Goal: Task Accomplishment & Management: Use online tool/utility

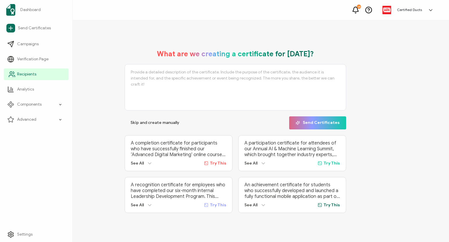
click at [26, 72] on span "Recipients" at bounding box center [26, 74] width 19 height 6
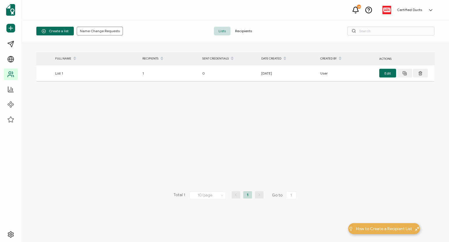
click at [240, 34] on span "Recipients" at bounding box center [243, 31] width 26 height 9
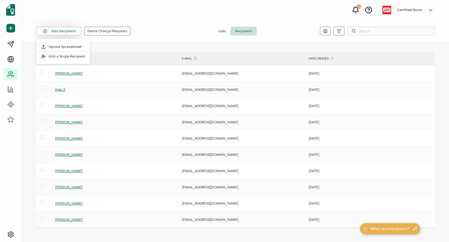
click at [66, 30] on button "Add Recipients" at bounding box center [58, 31] width 45 height 9
click at [73, 32] on button "Add Recipients" at bounding box center [58, 31] width 45 height 9
click at [70, 58] on span "Add a Single Recipient" at bounding box center [66, 56] width 37 height 4
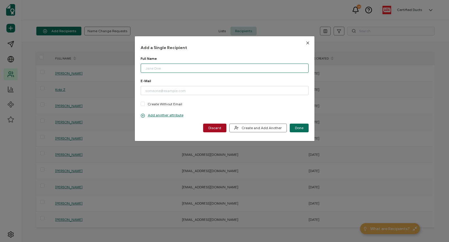
click at [183, 69] on input "dialog" at bounding box center [225, 68] width 168 height 9
paste input "[PERSON_NAME]"
type input "[PERSON_NAME]"
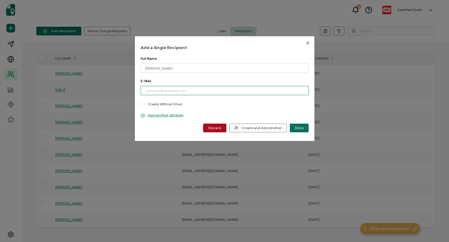
click at [201, 92] on input "dialog" at bounding box center [225, 90] width 168 height 9
paste input "[PERSON_NAME][EMAIL_ADDRESS][PERSON_NAME][DOMAIN_NAME]"
type input "[PERSON_NAME][EMAIL_ADDRESS][PERSON_NAME][DOMAIN_NAME]"
click at [305, 126] on button "Done" at bounding box center [298, 128] width 19 height 9
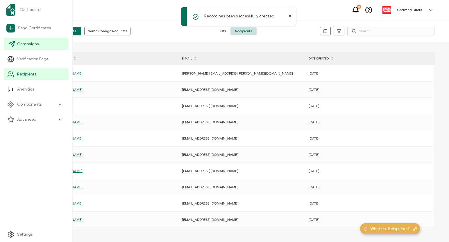
click at [12, 42] on icon at bounding box center [12, 44] width 6 height 6
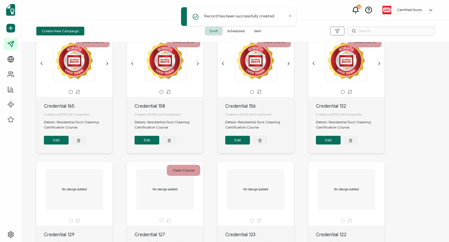
scroll to position [31, 0]
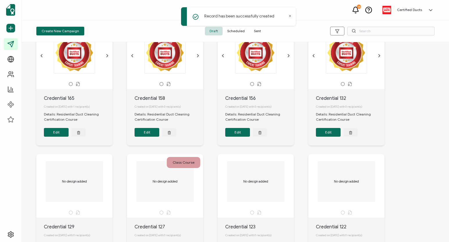
click at [259, 30] on span "Sent" at bounding box center [257, 31] width 16 height 9
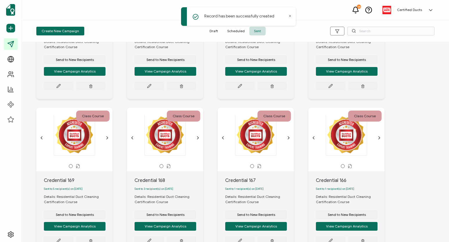
scroll to position [311, 0]
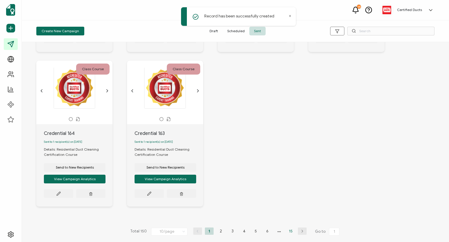
click at [290, 231] on li "15" at bounding box center [290, 231] width 9 height 7
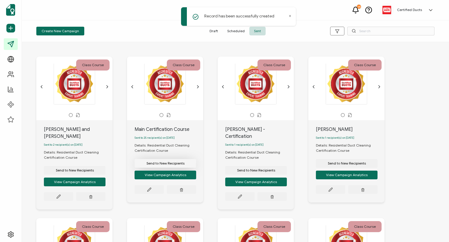
click at [94, 169] on span "Send to New Recipients" at bounding box center [75, 170] width 38 height 3
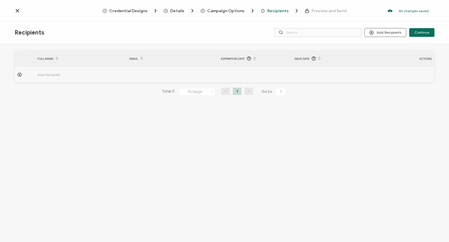
click at [389, 30] on button "Add Recipients" at bounding box center [385, 32] width 42 height 9
click at [387, 56] on span "Import From Recipients" at bounding box center [397, 57] width 38 height 4
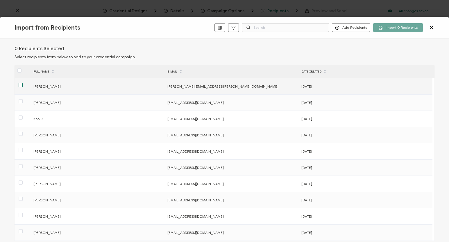
click at [21, 85] on span at bounding box center [21, 85] width 4 height 4
click at [23, 83] on input "checkbox" at bounding box center [23, 83] width 0 height 0
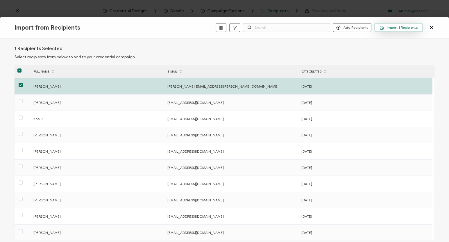
click at [409, 28] on span "Import 1 Recipients" at bounding box center [398, 28] width 38 height 4
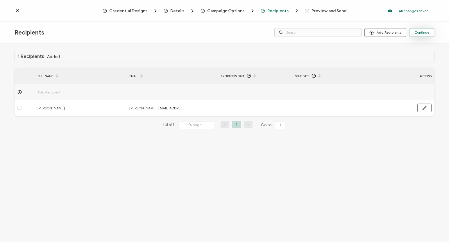
click at [420, 32] on span "Continue" at bounding box center [421, 32] width 15 height 3
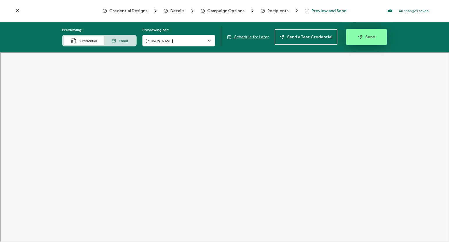
click at [365, 36] on span "Send" at bounding box center [366, 37] width 17 height 4
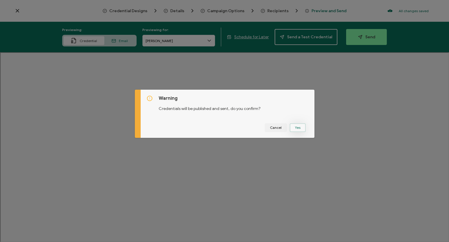
click at [300, 130] on button "Yes" at bounding box center [297, 127] width 16 height 9
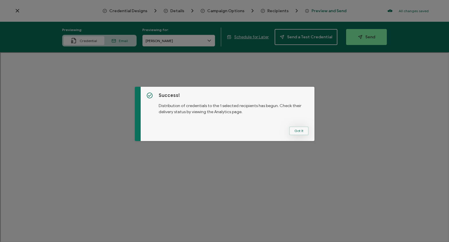
click at [303, 133] on button "Got It" at bounding box center [298, 131] width 19 height 9
